Goal: Task Accomplishment & Management: Manage account settings

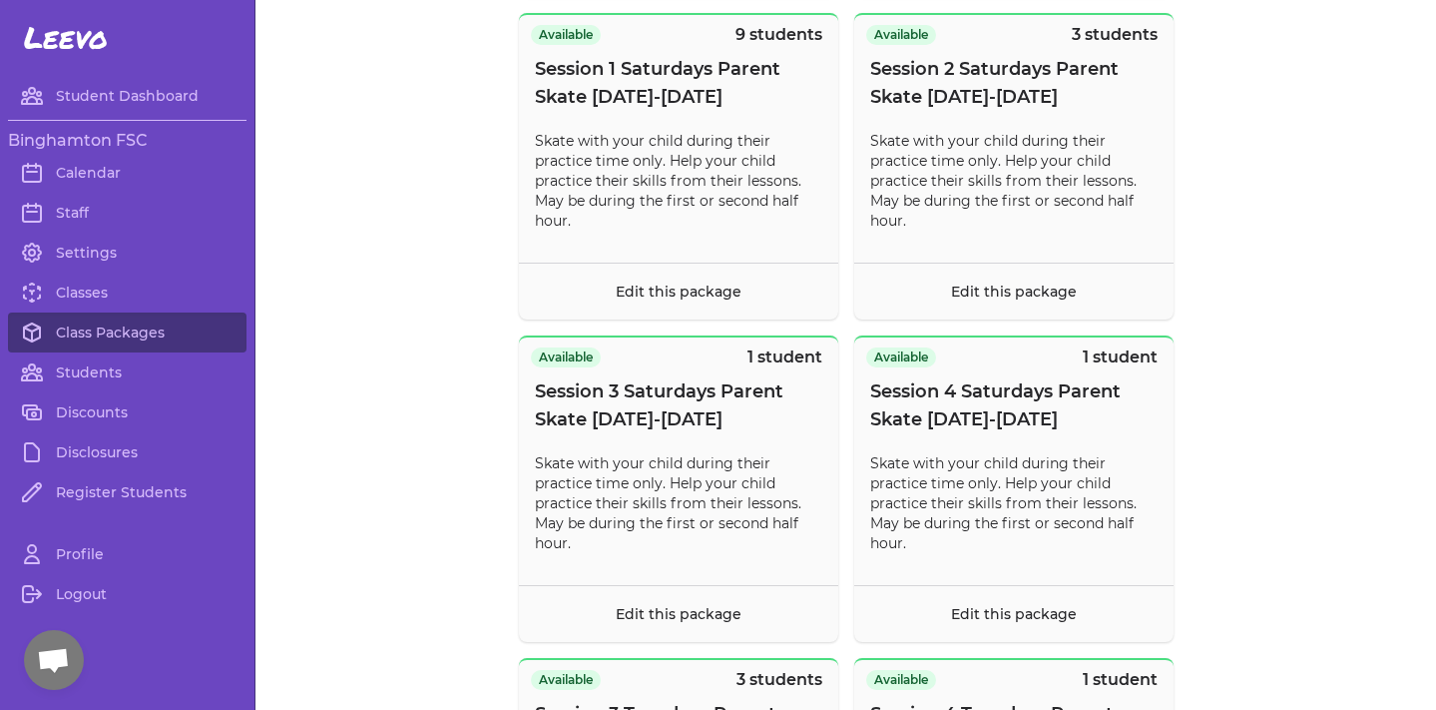
scroll to position [1048, 0]
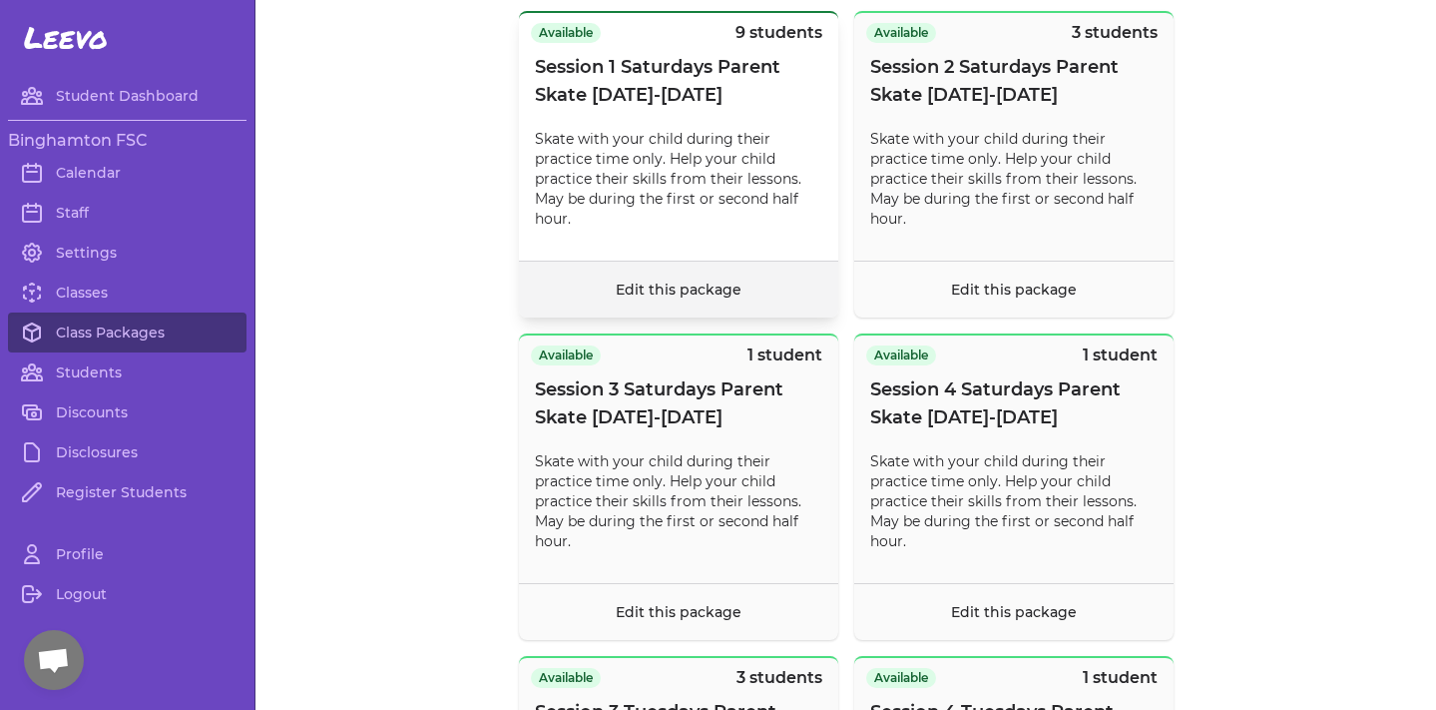
click at [691, 312] on footer "Edit this package" at bounding box center [678, 289] width 319 height 57
click at [683, 317] on footer "Edit this package" at bounding box center [678, 289] width 319 height 57
click at [683, 315] on footer "Edit this package" at bounding box center [678, 289] width 319 height 57
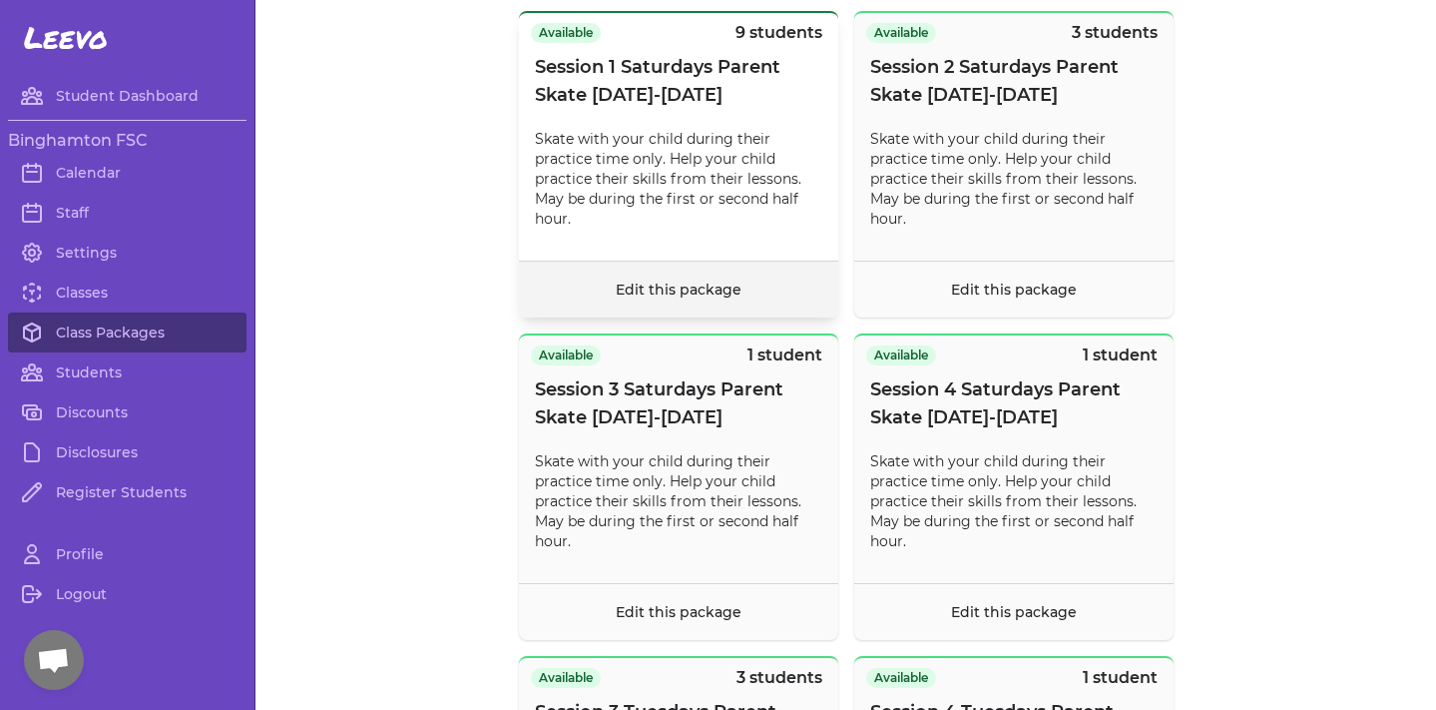
click at [621, 298] on link "Edit this package" at bounding box center [679, 289] width 126 height 18
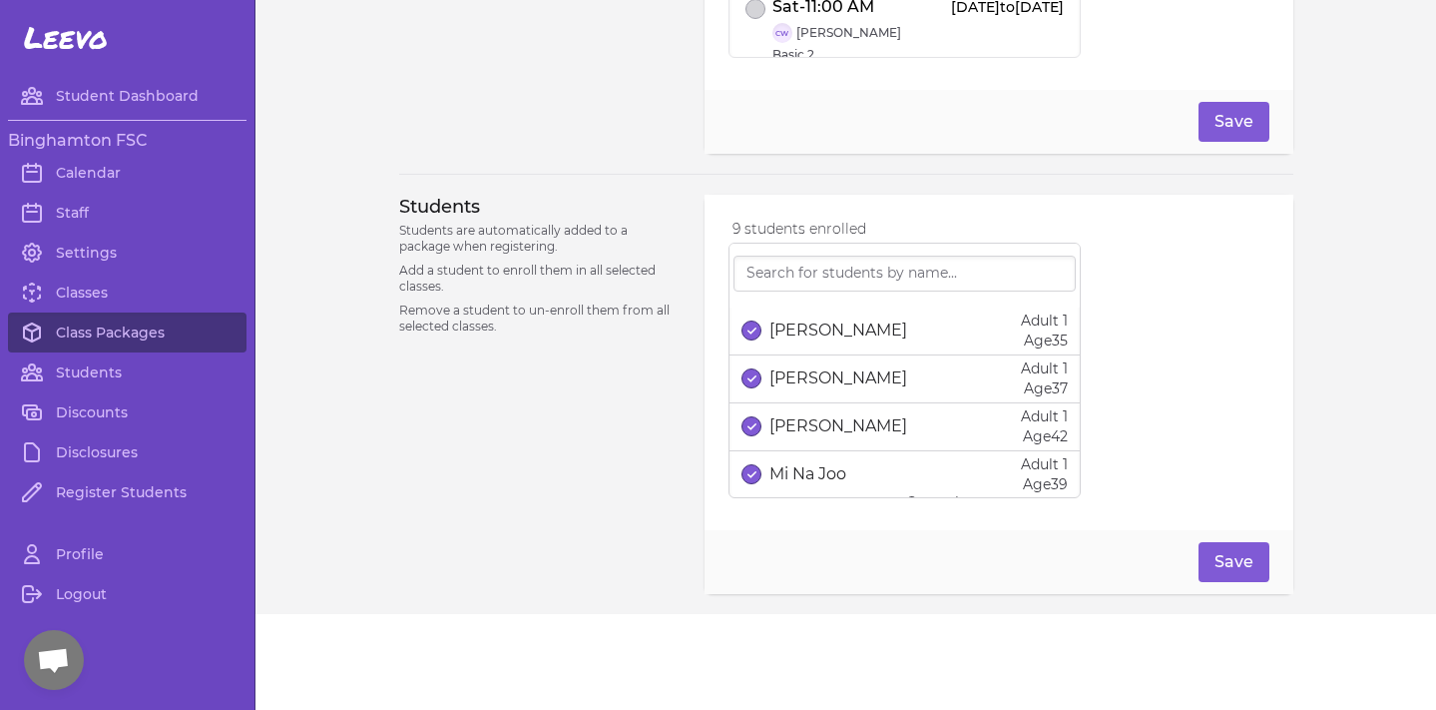
scroll to position [234, 0]
click at [84, 299] on link "Classes" at bounding box center [127, 293] width 239 height 40
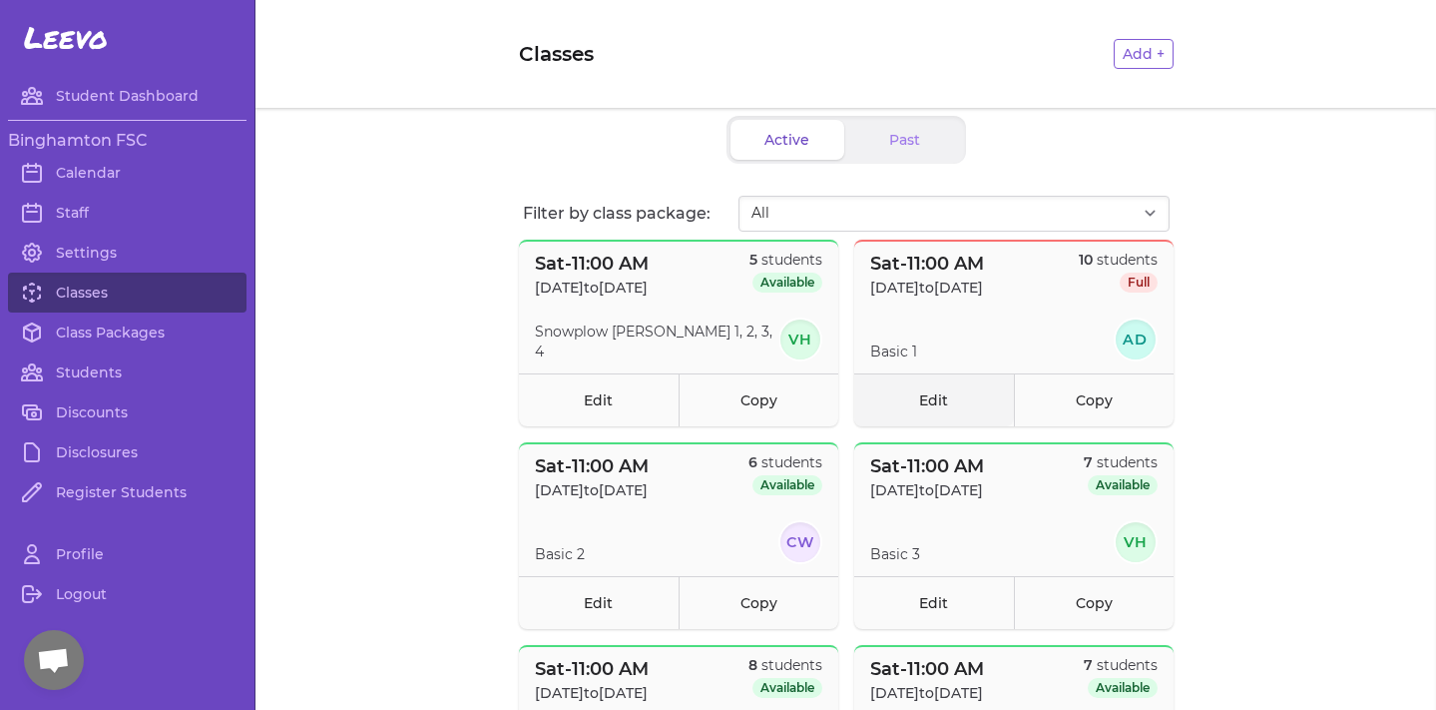
click at [911, 407] on link "Edit" at bounding box center [934, 399] width 160 height 53
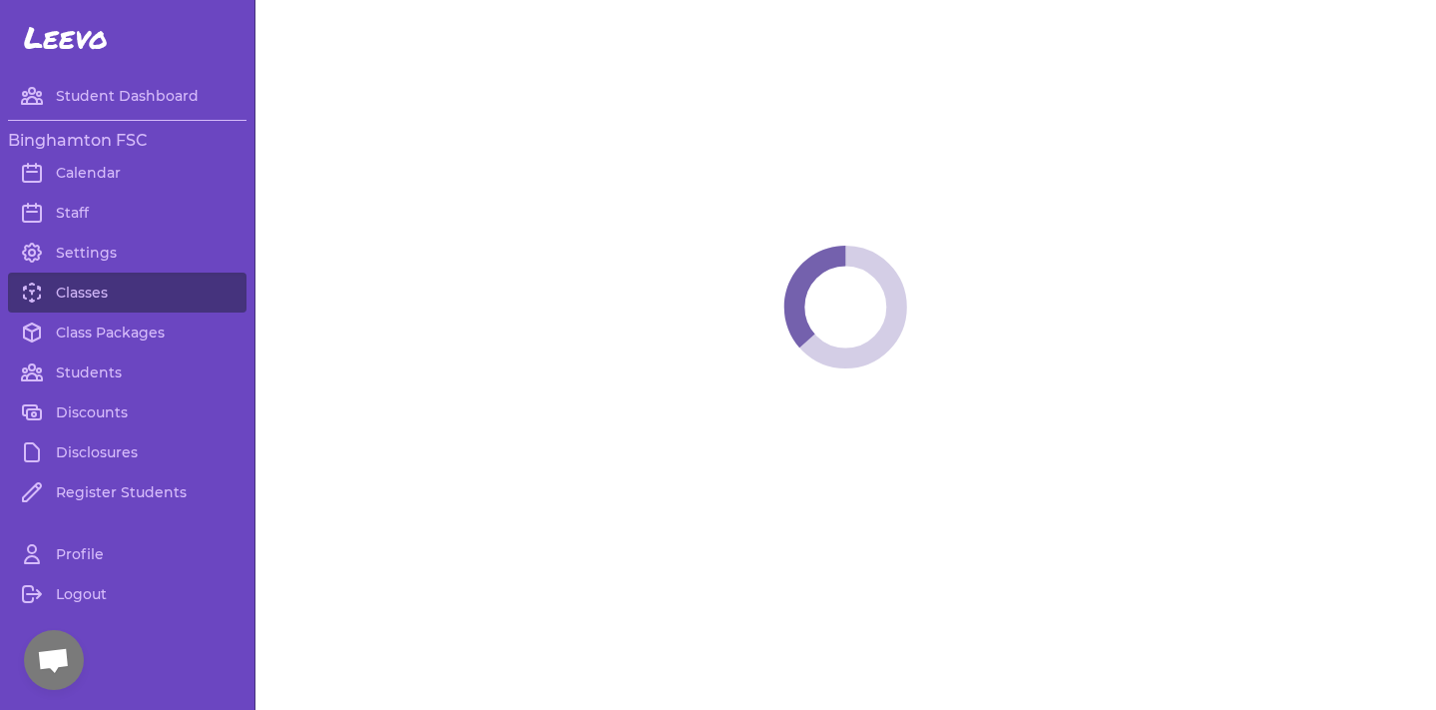
select select "6"
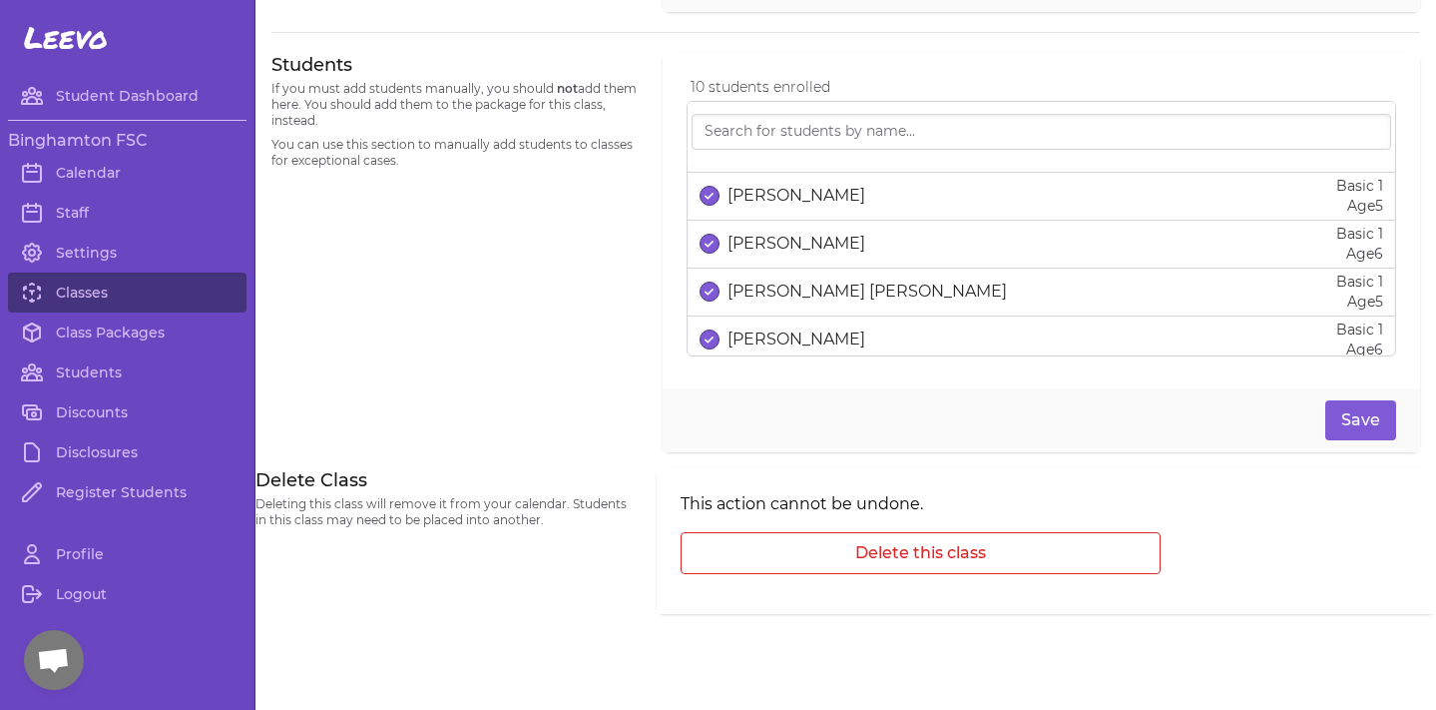
scroll to position [42, 0]
click at [162, 303] on link "Classes" at bounding box center [127, 293] width 239 height 40
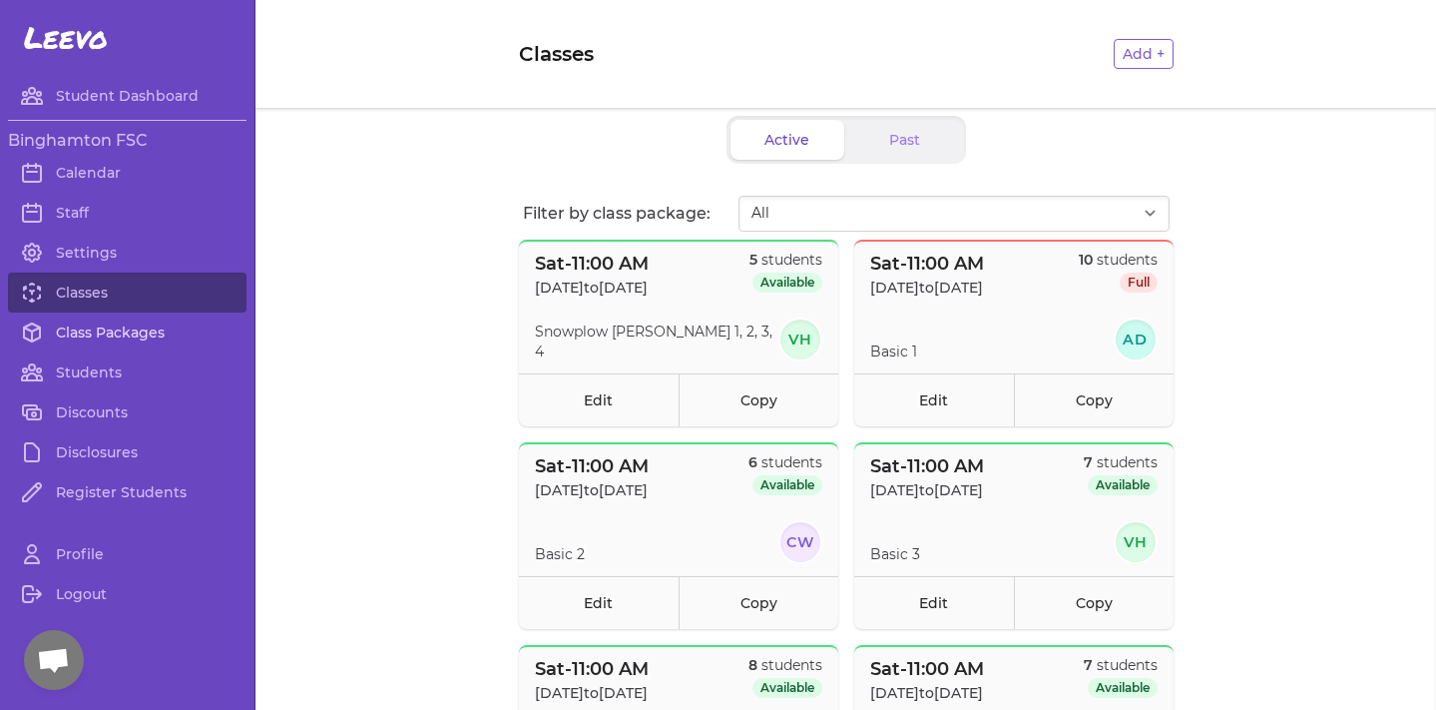
click at [89, 333] on link "Class Packages" at bounding box center [127, 332] width 239 height 40
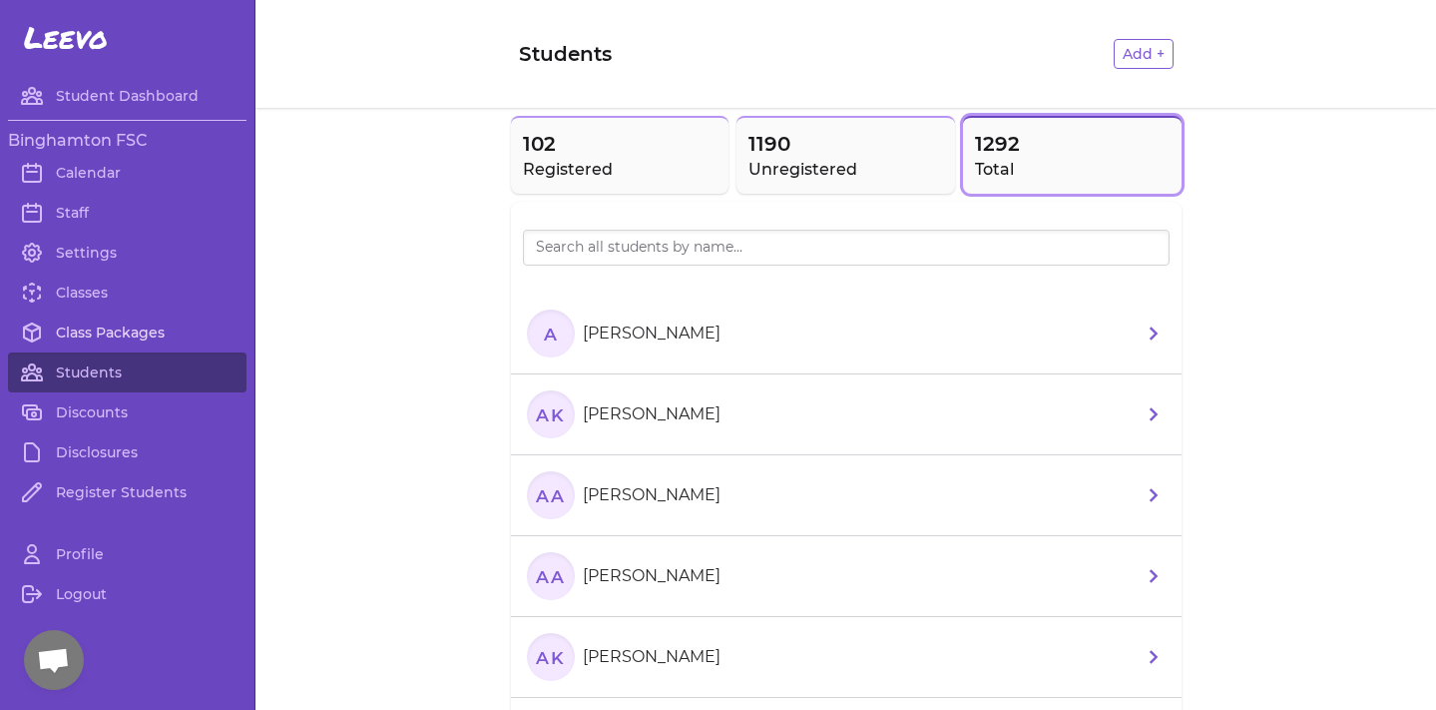
click at [87, 337] on link "Class Packages" at bounding box center [127, 332] width 239 height 40
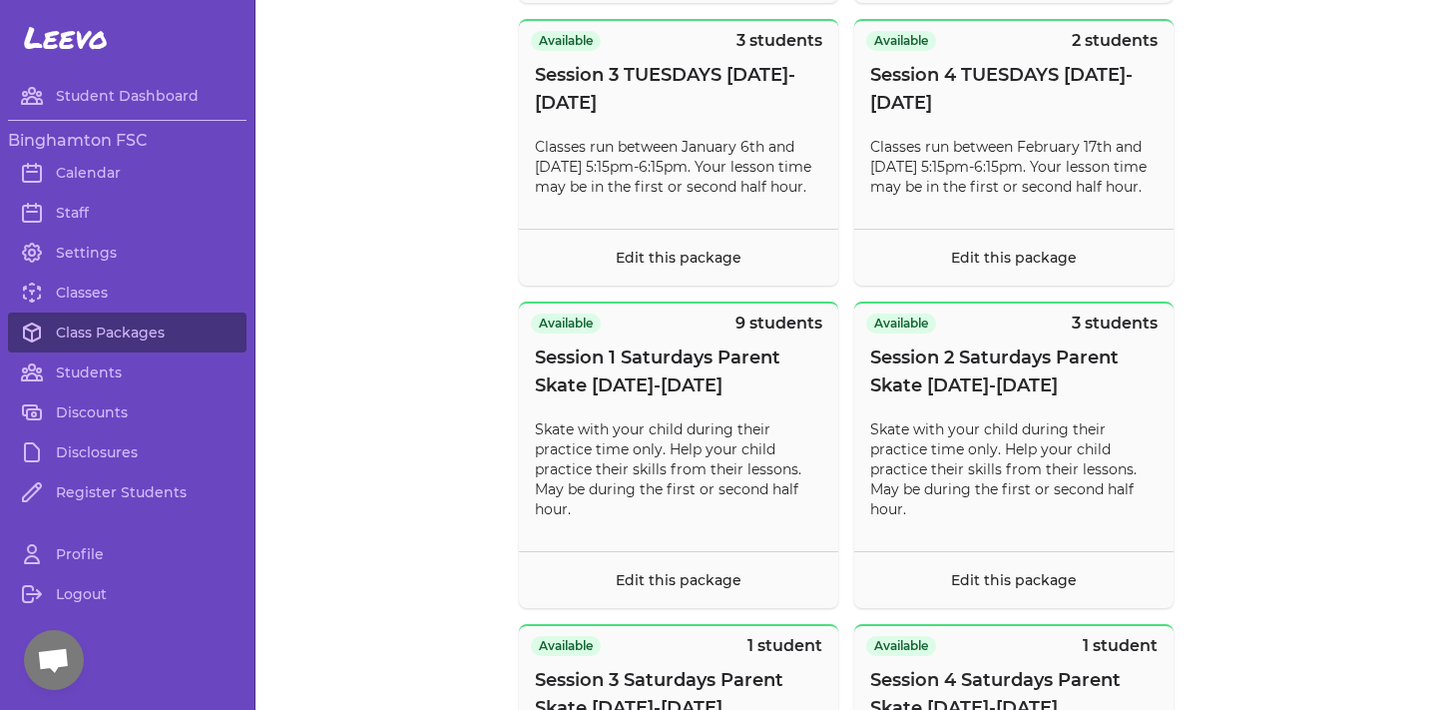
scroll to position [760, 0]
